Goal: Ask a question: Seek information or help from site administrators or community

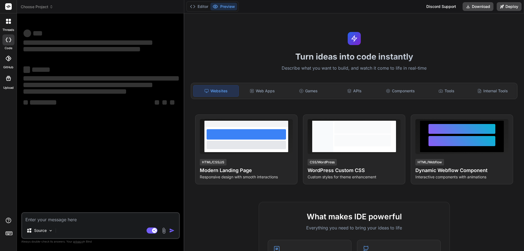
type textarea "a"
type textarea "x"
type textarea "as"
type textarea "x"
type textarea "ass"
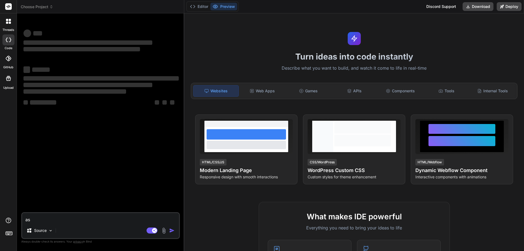
type textarea "x"
type textarea "asss"
type textarea "x"
type textarea "ass"
type textarea "x"
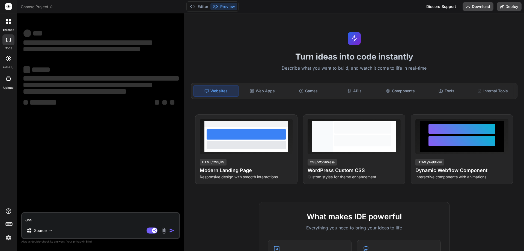
type textarea "as"
type textarea "x"
type textarea "a"
type textarea "x"
click at [73, 219] on textarea at bounding box center [100, 218] width 157 height 10
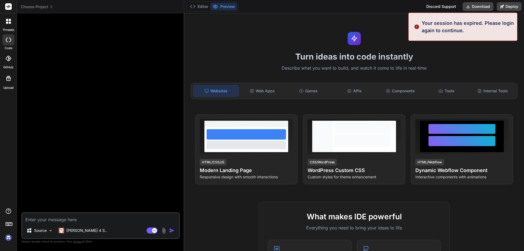
type textarea "x"
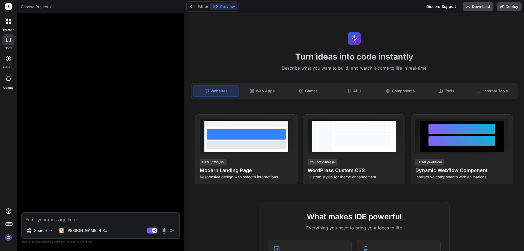
click at [78, 220] on textarea at bounding box center [100, 218] width 157 height 10
type textarea "m"
type textarea "x"
type textarea "my"
type textarea "x"
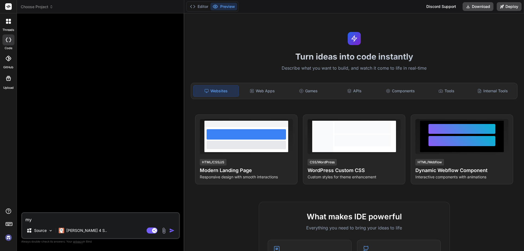
type textarea "my"
type textarea "x"
type textarea "my a"
type textarea "x"
type textarea "my an"
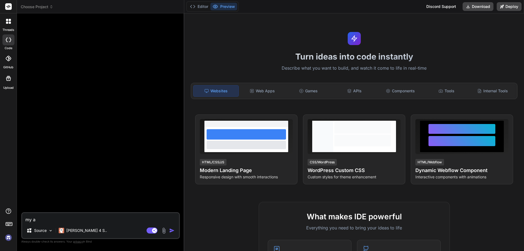
type textarea "x"
type textarea "my ang"
type textarea "x"
type textarea "my angu"
type textarea "x"
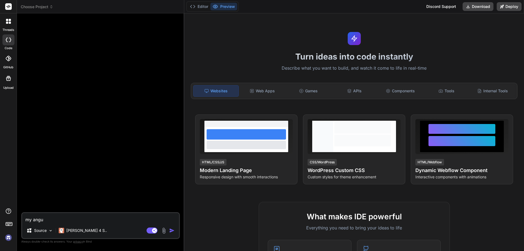
type textarea "my angul"
type textarea "x"
type textarea "my angula"
type textarea "x"
type textarea "my angular"
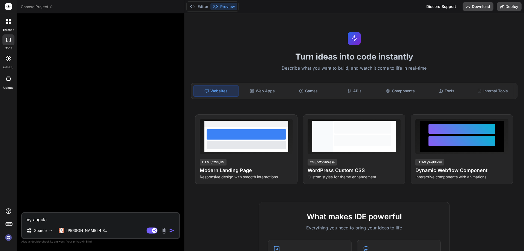
type textarea "x"
type textarea "my angular"
type textarea "x"
type textarea "my angular t"
type textarea "x"
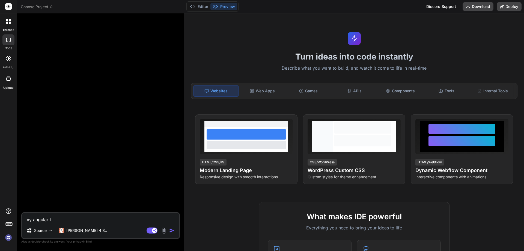
type textarea "my angular ty"
type textarea "x"
type textarea "my angular typ"
type textarea "x"
type textarea "my angular type"
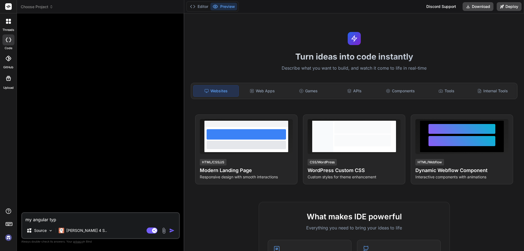
type textarea "x"
type textarea "my angular types"
type textarea "x"
type textarea "my angular typesc"
type textarea "x"
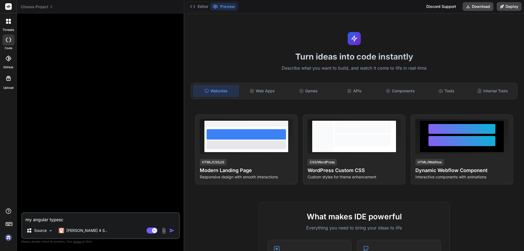
type textarea "my angular typescr"
type textarea "x"
type textarea "my angular typescri"
type textarea "x"
type textarea "my angular typescrip"
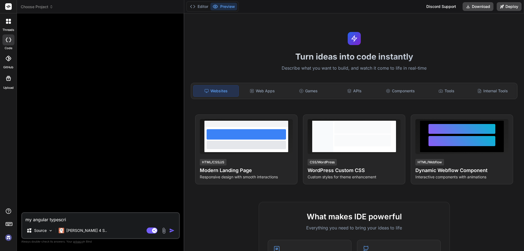
type textarea "x"
type textarea "my angular typescript"
type textarea "x"
type textarea "my angular typescript"
type textarea "x"
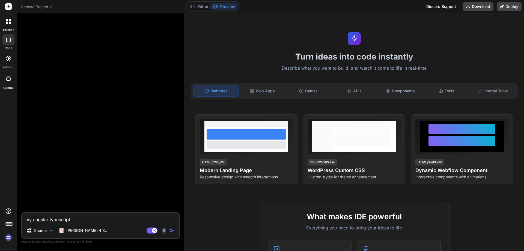
type textarea "my angular typescript c"
type textarea "x"
type textarea "my angular typescript co"
type textarea "x"
type textarea "my angular typescript cod"
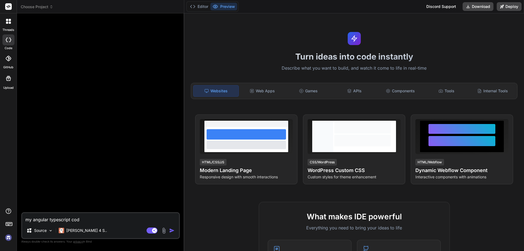
type textarea "x"
type textarea "my angular typescript code"
type textarea "x"
type textarea "my angular typescript code"
type textarea "x"
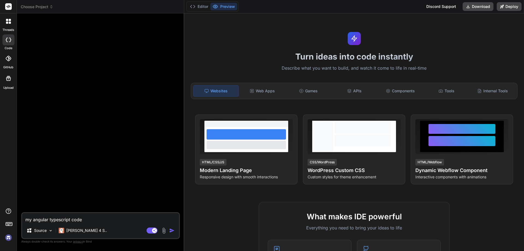
type textarea "my angular typescript code i"
type textarea "x"
type textarea "my angular typescript code is"
type textarea "x"
type textarea "my angular typescript code is"
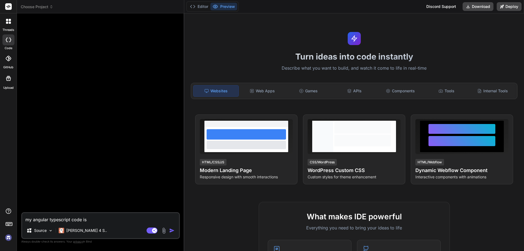
type textarea "x"
type textarea "my angular typescript code is b"
type textarea "x"
type textarea "my angular typescript code is be"
type textarea "x"
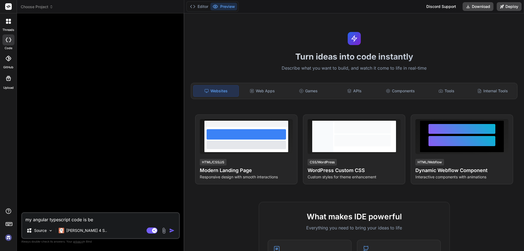
type textarea "my angular typescript code is bel"
type textarea "x"
type textarea "my angular typescript code is belo"
type textarea "x"
type textarea "my angular typescript code is below"
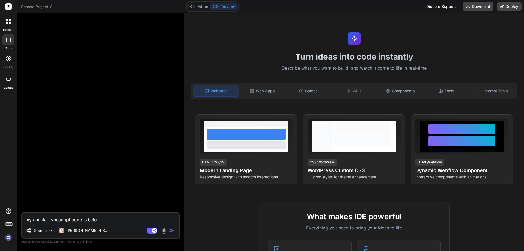
type textarea "x"
click at [104, 221] on textarea "my angular typescript code is below" at bounding box center [100, 218] width 157 height 10
click at [111, 220] on textarea "my angular typescript code is below" at bounding box center [100, 218] width 157 height 10
click at [105, 220] on textarea "my angular typescript code is below" at bounding box center [100, 218] width 157 height 10
type textarea "my angular typescript code is below"
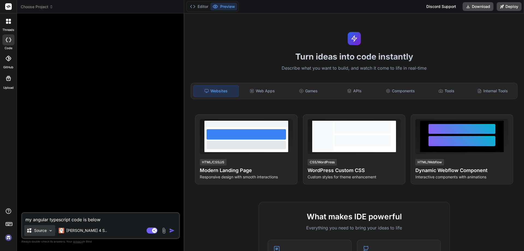
click at [49, 231] on img at bounding box center [50, 230] width 5 height 5
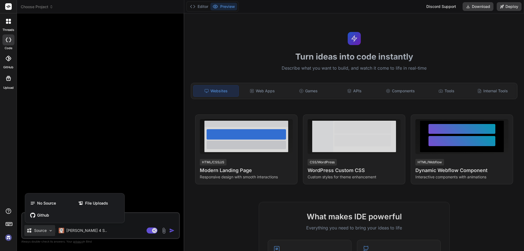
click at [49, 231] on div at bounding box center [262, 125] width 524 height 251
type textarea "x"
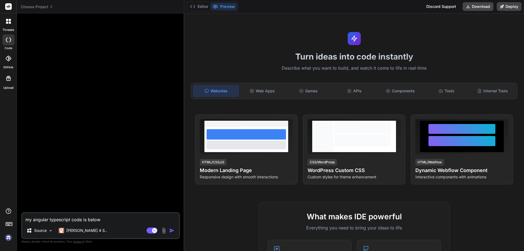
click at [106, 223] on div "my angular typescript code is below Source Claude 4 S.. Agent Mode. When this t…" at bounding box center [100, 225] width 158 height 27
click at [106, 217] on textarea "my angular typescript code is below" at bounding box center [100, 218] width 157 height 10
click at [111, 220] on textarea "my angular typescript code is below" at bounding box center [100, 218] width 157 height 10
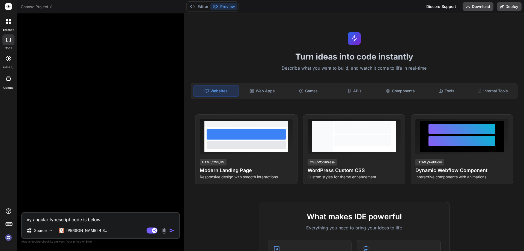
click at [109, 219] on textarea "my angular typescript code is below" at bounding box center [100, 218] width 157 height 10
type textarea "my angular typescript code is below"
type textarea "x"
click at [199, 6] on button "Editor" at bounding box center [199, 7] width 23 height 8
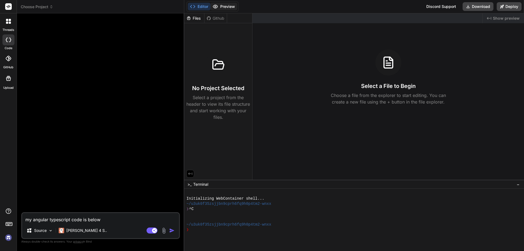
click at [225, 7] on button "Preview" at bounding box center [223, 7] width 27 height 8
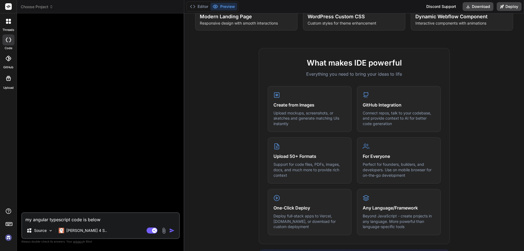
scroll to position [218, 0]
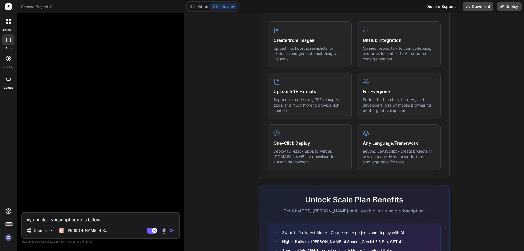
click at [112, 219] on textarea "my angular typescript code is below" at bounding box center [100, 218] width 157 height 10
type textarea "my angular typescript code is below"
type textarea "x"
type textarea "my angular typescript code is belo"
type textarea "x"
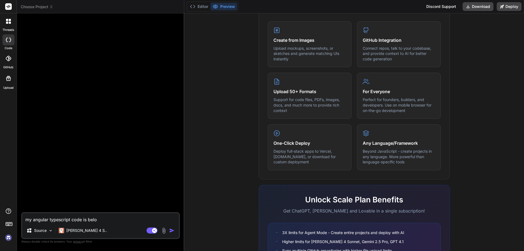
type textarea "my angular typescript code is bel"
type textarea "x"
type textarea "my angular typescript code is be"
type textarea "x"
type textarea "my angular typescript code is b"
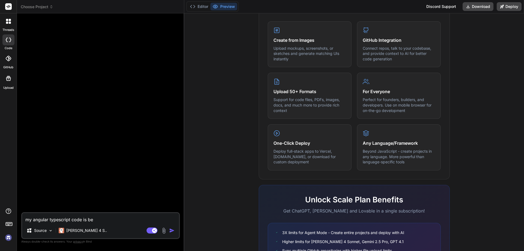
type textarea "x"
type textarea "my angular typescript code is"
type textarea "x"
paste textarea "ngOnInit(): void { this.paginationService.clearOtherStates(this.componentKey); …"
type textarea "my angular typescript code is ngOnInit(): void { this.paginationService.clearOt…"
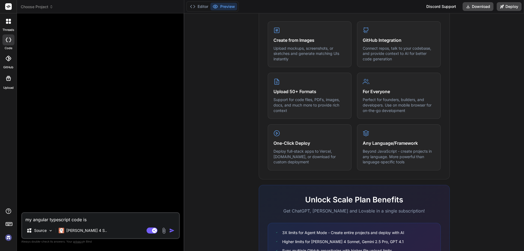
type textarea "x"
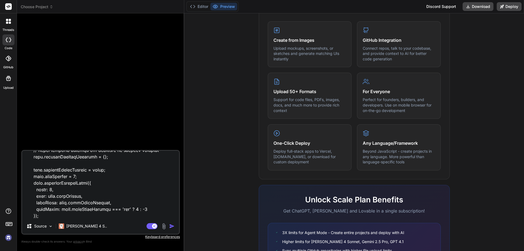
scroll to position [2273, 0]
click at [41, 215] on textarea at bounding box center [100, 185] width 157 height 68
type textarea "my angular typescript code is ngOnInit(): void { this.paginationService.clearOt…"
type textarea "x"
type textarea "my angular typescript code is ngOnInit(): void { this.paginationService.clearOt…"
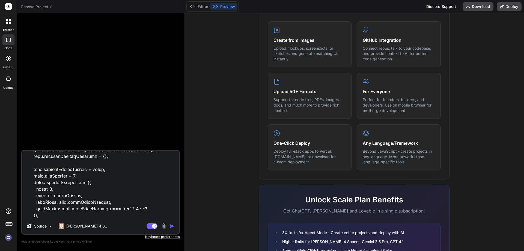
type textarea "x"
type textarea "my angular typescript code is ngOnInit(): void { this.paginationService.clearOt…"
type textarea "x"
type textarea "my angular typescript code is ngOnInit(): void { this.paginationService.clearOt…"
type textarea "x"
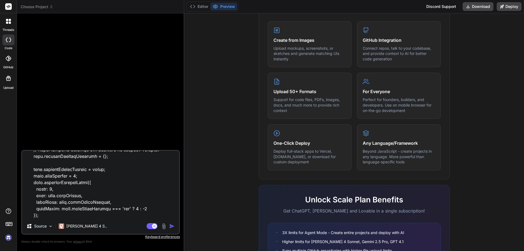
type textarea "my angular typescript code is ngOnInit(): void { this.paginationService.clearOt…"
type textarea "x"
type textarea "my angular typescript code is ngOnInit(): void { this.paginationService.clearOt…"
type textarea "x"
type textarea "my angular typescript code is ngOnInit(): void { this.paginationService.clearOt…"
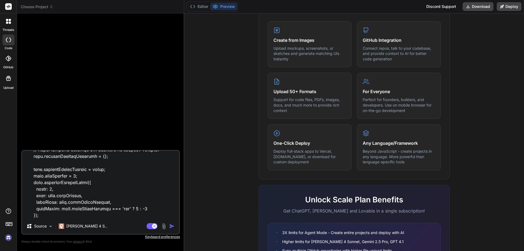
type textarea "x"
type textarea "my angular typescript code is ngOnInit(): void { this.paginationService.clearOt…"
type textarea "x"
type textarea "my angular typescript code is ngOnInit(): void { this.paginationService.clearOt…"
type textarea "x"
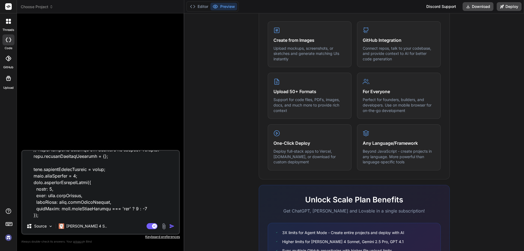
type textarea "my angular typescript code is ngOnInit(): void { this.paginationService.clearOt…"
type textarea "x"
type textarea "my angular typescript code is ngOnInit(): void { this.paginationService.clearOt…"
type textarea "x"
type textarea "my angular typescript code is ngOnInit(): void { this.paginationService.clearOt…"
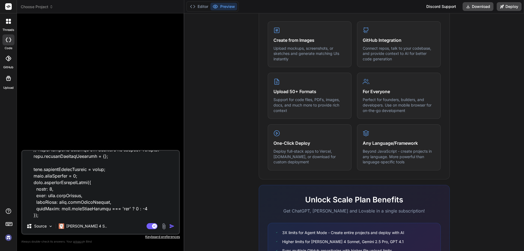
type textarea "x"
type textarea "my angular typescript code is ngOnInit(): void { this.paginationService.clearOt…"
type textarea "x"
type textarea "my angular typescript code is ngOnInit(): void { this.paginationService.clearOt…"
type textarea "x"
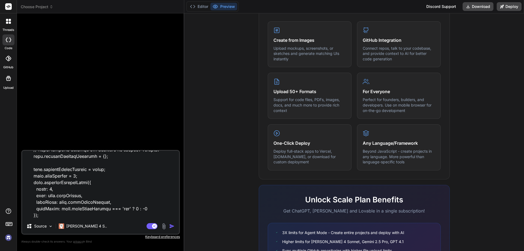
type textarea "my angular typescript code is ngOnInit(): void { this.paginationService.clearOt…"
type textarea "x"
type textarea "my angular typescript code is ngOnInit(): void { this.paginationService.clearOt…"
type textarea "x"
type textarea "my angular typescript code is ngOnInit(): void { this.paginationService.clearOt…"
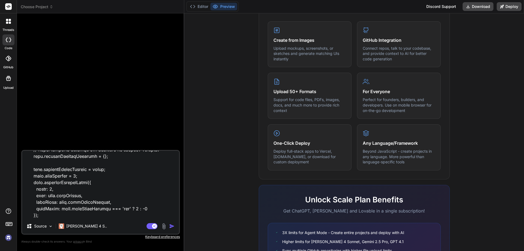
type textarea "x"
type textarea "my angular typescript code is ngOnInit(): void { this.paginationService.clearOt…"
type textarea "x"
type textarea "my angular typescript code is ngOnInit(): void { this.paginationService.clearOt…"
type textarea "x"
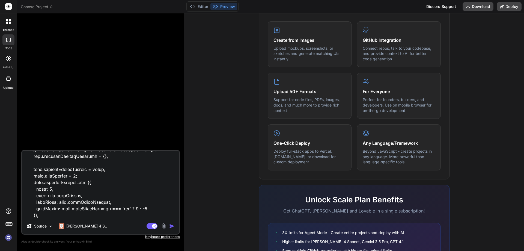
type textarea "my angular typescript code is ngOnInit(): void { this.paginationService.clearOt…"
type textarea "x"
type textarea "my angular typescript code is ngOnInit(): void { this.paginationService.clearOt…"
type textarea "x"
type textarea "my angular typescript code is ngOnInit(): void { this.paginationService.clearOt…"
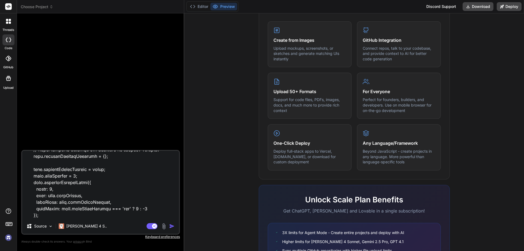
type textarea "x"
type textarea "my angular typescript code is ngOnInit(): void { this.paginationService.clearOt…"
type textarea "x"
type textarea "my angular typescript code is ngOnInit(): void { this.paginationService.clearOt…"
type textarea "x"
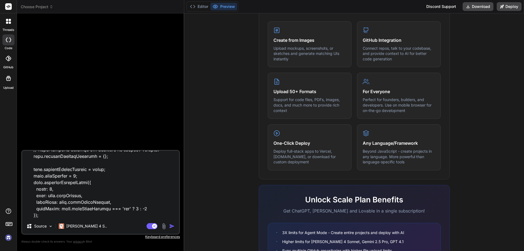
type textarea "my angular typescript code is ngOnInit(): void { this.paginationService.clearOt…"
type textarea "x"
type textarea "my angular typescript code is ngOnInit(): void { this.paginationService.clearOt…"
type textarea "x"
type textarea "my angular typescript code is ngOnInit(): void { this.paginationService.clearOt…"
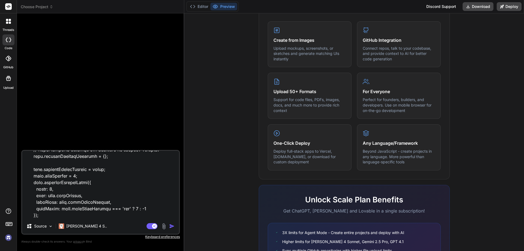
type textarea "x"
type textarea "my angular typescript code is ngOnInit(): void { this.paginationService.clearOt…"
type textarea "x"
type textarea "my angular typescript code is ngOnInit(): void { this.paginationService.clearOt…"
type textarea "x"
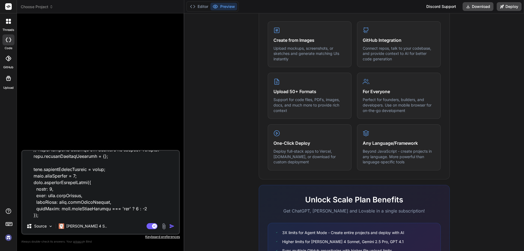
type textarea "my angular typescript code is ngOnInit(): void { this.paginationService.clearOt…"
type textarea "x"
type textarea "my angular typescript code is ngOnInit(): void { this.paginationService.clearOt…"
type textarea "x"
type textarea "my angular typescript code is ngOnInit(): void { this.paginationService.clearOt…"
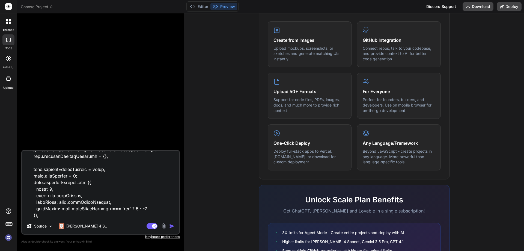
type textarea "x"
type textarea "my angular typescript code is ngOnInit(): void { this.paginationService.clearOt…"
type textarea "x"
type textarea "my angular typescript code is ngOnInit(): void { this.paginationService.clearOt…"
type textarea "x"
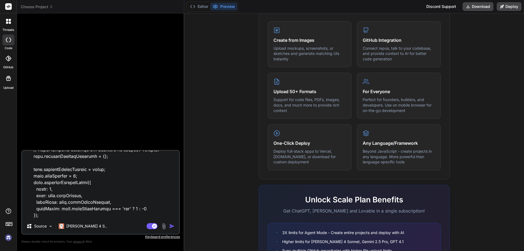
type textarea "my angular typescript code is ngOnInit(): void { this.paginationService.clearOt…"
type textarea "x"
type textarea "my angular typescript code is ngOnInit(): void { this.paginationService.clearOt…"
click at [115, 213] on textarea at bounding box center [100, 185] width 157 height 68
type textarea "x"
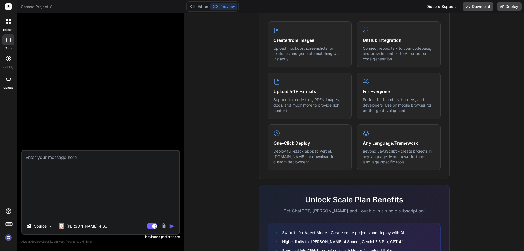
scroll to position [0, 0]
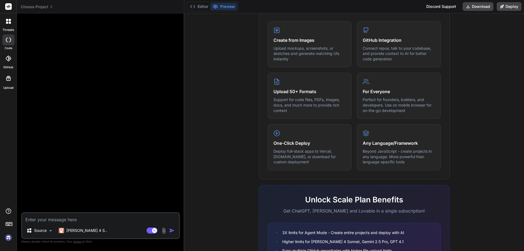
click at [71, 217] on textarea at bounding box center [100, 218] width 157 height 10
type textarea "m"
type textarea "x"
type textarea "my"
type textarea "x"
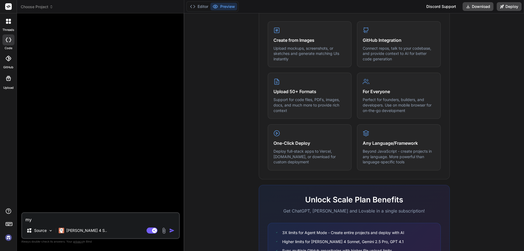
type textarea "my"
type textarea "x"
type textarea "my a"
type textarea "x"
type textarea "my an"
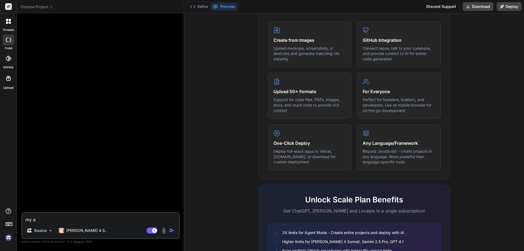
type textarea "x"
type textarea "my ang"
type textarea "x"
type textarea "my angu"
type textarea "x"
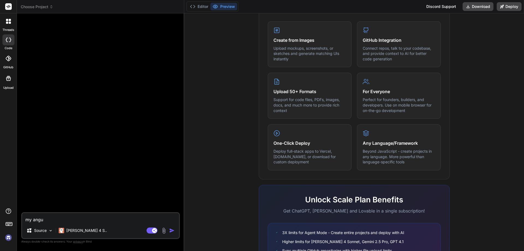
type textarea "my angul"
type textarea "x"
type textarea "my angula"
type textarea "x"
type textarea "my angular"
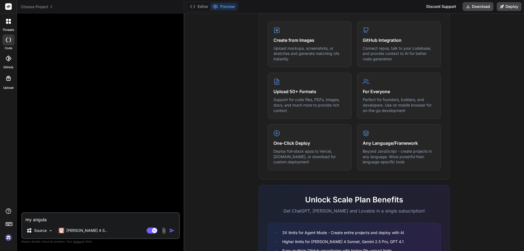
type textarea "x"
type textarea "my angular"
type textarea "x"
type textarea "my angular t"
paste textarea "ngOnInit(): void { this.paginationService.clearOtherStates(this.componentKey); …"
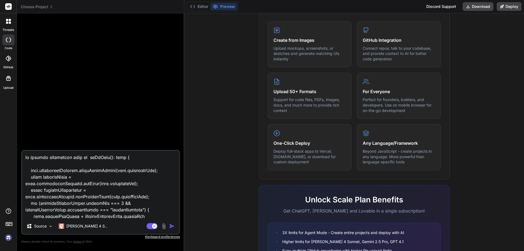
scroll to position [2521, 0]
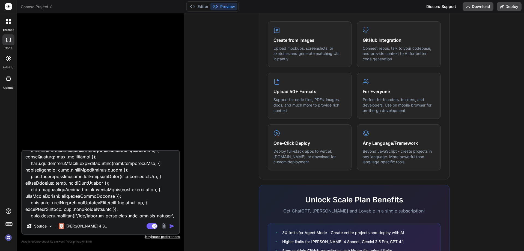
paste textarea "import { Injectable } from '@angular/core'; export interface PaginationState { …"
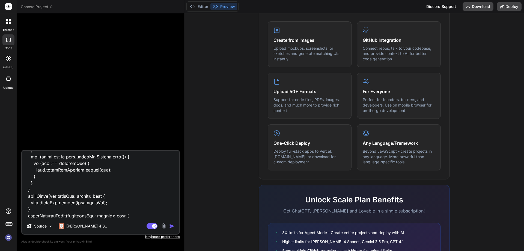
click at [171, 226] on img "button" at bounding box center [171, 225] width 5 height 5
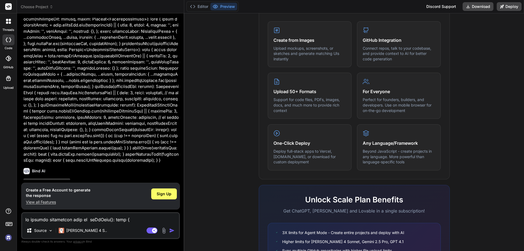
scroll to position [1019, 0]
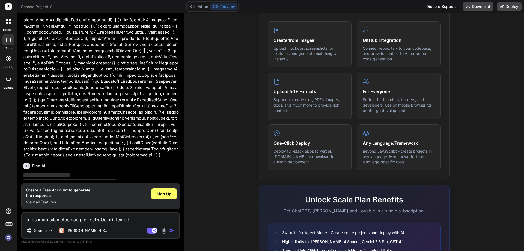
click at [82, 221] on textarea at bounding box center [100, 218] width 157 height 10
click at [80, 217] on textarea "and my htmkl code is" at bounding box center [100, 218] width 157 height 10
paste textarea "<p-toast></p-toast> <div class="flex justify-center"> <p-breadcrumb class="max-…"
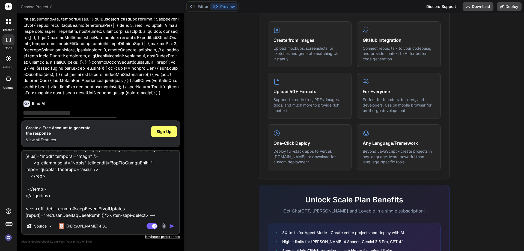
scroll to position [2450, 0]
drag, startPoint x: 153, startPoint y: 213, endPoint x: 124, endPoint y: 202, distance: 31.2
click at [124, 211] on textarea at bounding box center [100, 185] width 157 height 68
click at [134, 214] on textarea at bounding box center [100, 185] width 157 height 68
drag, startPoint x: 152, startPoint y: 214, endPoint x: 22, endPoint y: 208, distance: 130.5
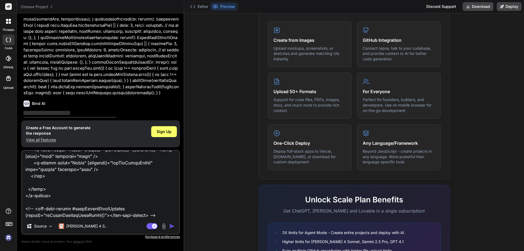
click at [22, 208] on textarea at bounding box center [100, 185] width 157 height 68
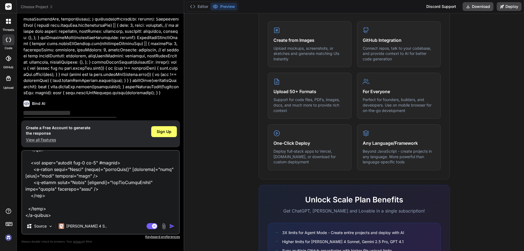
scroll to position [2430, 0]
click at [172, 226] on img "button" at bounding box center [171, 225] width 5 height 5
click at [159, 146] on span "Sign Up" at bounding box center [162, 148] width 15 height 5
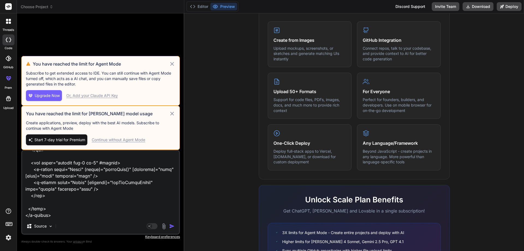
scroll to position [0, 0]
click at [172, 64] on icon at bounding box center [172, 64] width 4 height 4
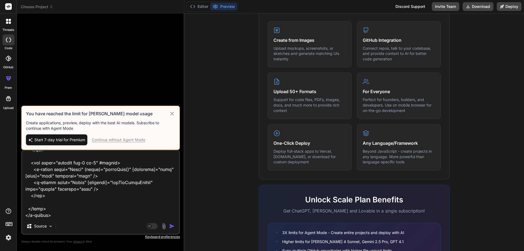
click at [173, 114] on icon at bounding box center [172, 114] width 4 height 4
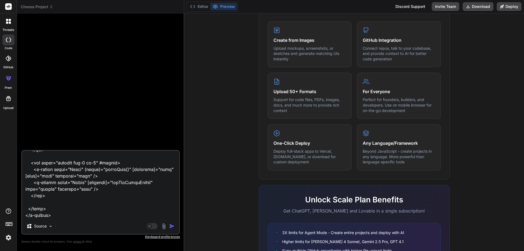
click at [83, 217] on textarea at bounding box center [100, 185] width 157 height 68
click at [168, 225] on div "Agent Mode. When this toggle is activated, AI automatically makes decisions, re…" at bounding box center [160, 226] width 31 height 7
click at [171, 225] on img "button" at bounding box center [171, 225] width 5 height 5
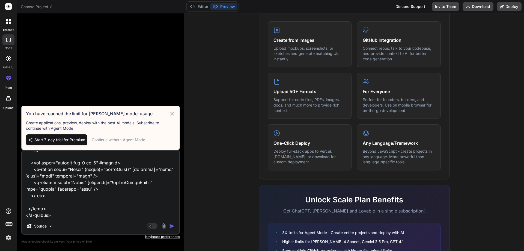
click at [132, 141] on div "Continue without Agent Mode" at bounding box center [118, 139] width 53 height 5
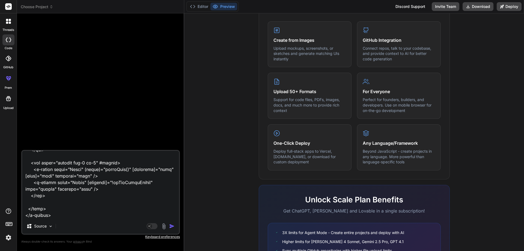
click at [171, 225] on img "button" at bounding box center [171, 225] width 5 height 5
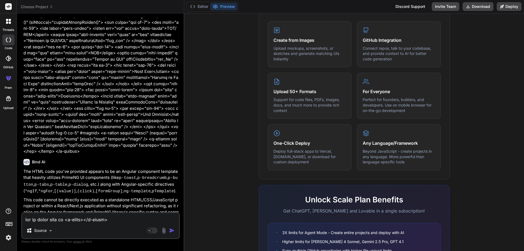
scroll to position [800, 0]
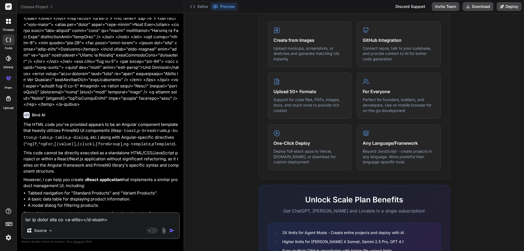
click at [72, 222] on textarea at bounding box center [100, 218] width 157 height 10
paste textarea "ngOnInit(): void { this.paginationService.clearOtherStates(this.componentKey); …"
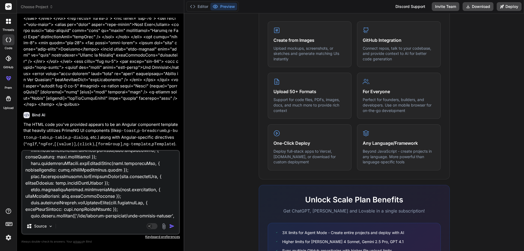
click at [170, 225] on img "button" at bounding box center [171, 225] width 5 height 5
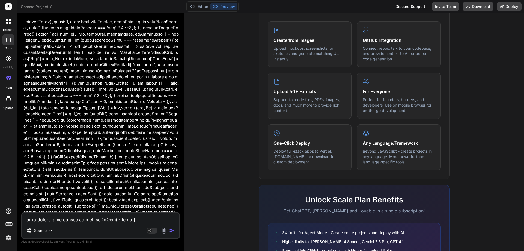
scroll to position [1759, 0]
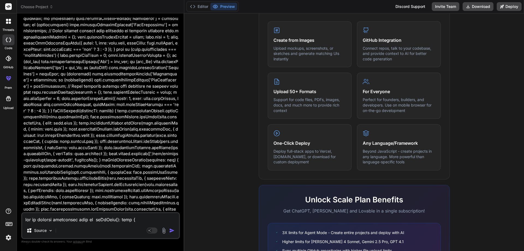
click at [53, 219] on textarea at bounding box center [100, 218] width 157 height 10
paste textarea "import { Injectable } from '@angular/core'; export interface PaginationState { …"
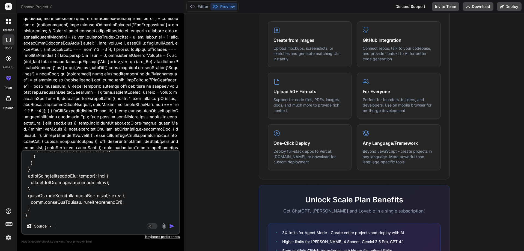
scroll to position [702, 0]
click at [171, 226] on img "button" at bounding box center [171, 225] width 5 height 5
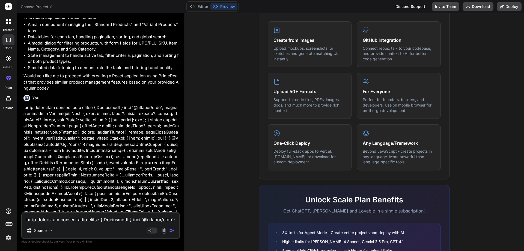
scroll to position [2075, 0]
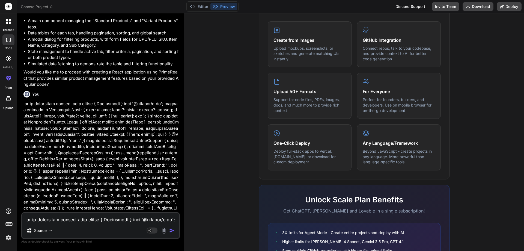
click at [75, 221] on textarea at bounding box center [100, 218] width 157 height 10
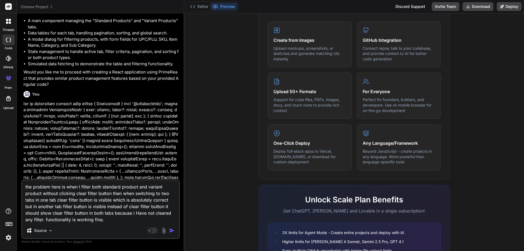
click at [134, 213] on textarea "the problem here is when I filter both standard product and variant product wit…" at bounding box center [100, 201] width 157 height 43
click at [121, 222] on textarea "the problem here is when I filter both standard product and variant product wit…" at bounding box center [100, 201] width 157 height 43
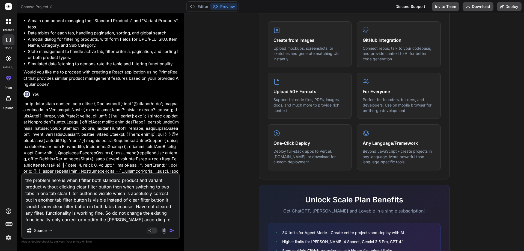
click at [112, 219] on textarea "the problem here is when I filter both standard product and variant product wit…" at bounding box center [100, 198] width 157 height 49
click at [158, 219] on textarea "the problem here is when I filter both standard product and variant product wit…" at bounding box center [100, 198] width 157 height 49
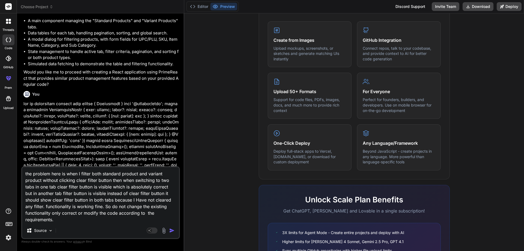
click at [174, 229] on img "button" at bounding box center [171, 230] width 5 height 5
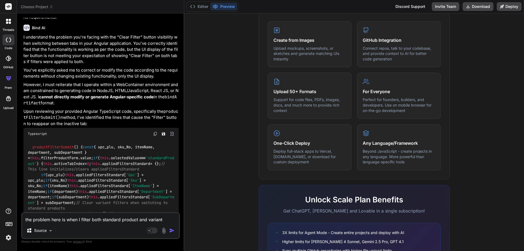
scroll to position [2494, 0]
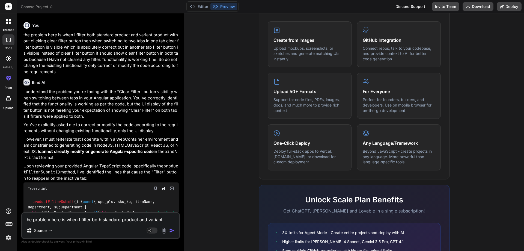
click at [156, 186] on img at bounding box center [155, 188] width 4 height 4
click at [155, 186] on img at bounding box center [155, 188] width 4 height 4
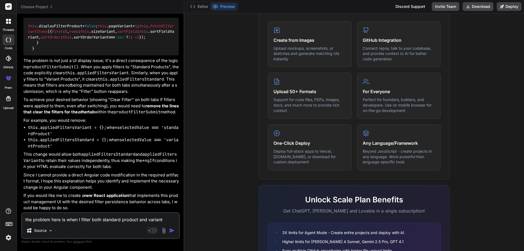
scroll to position [2930, 0]
click at [68, 220] on textarea "the problem here is when I filter both standard product and variant product wit…" at bounding box center [100, 218] width 157 height 10
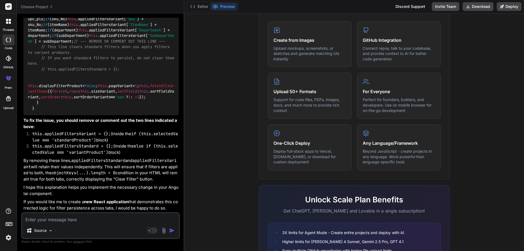
scroll to position [3420, 0]
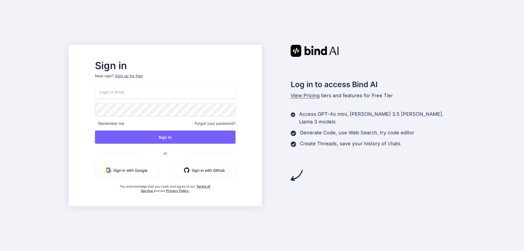
click at [133, 92] on input "email" at bounding box center [165, 91] width 140 height 13
type input "[DOMAIN_NAME][EMAIL_ADDRESS][DOMAIN_NAME]"
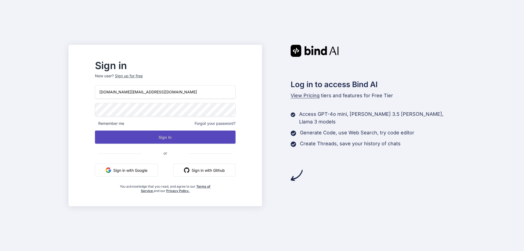
click at [182, 136] on button "Sign In" at bounding box center [165, 136] width 140 height 13
click at [178, 134] on button "Sign In" at bounding box center [165, 136] width 140 height 13
